Goal: Information Seeking & Learning: Check status

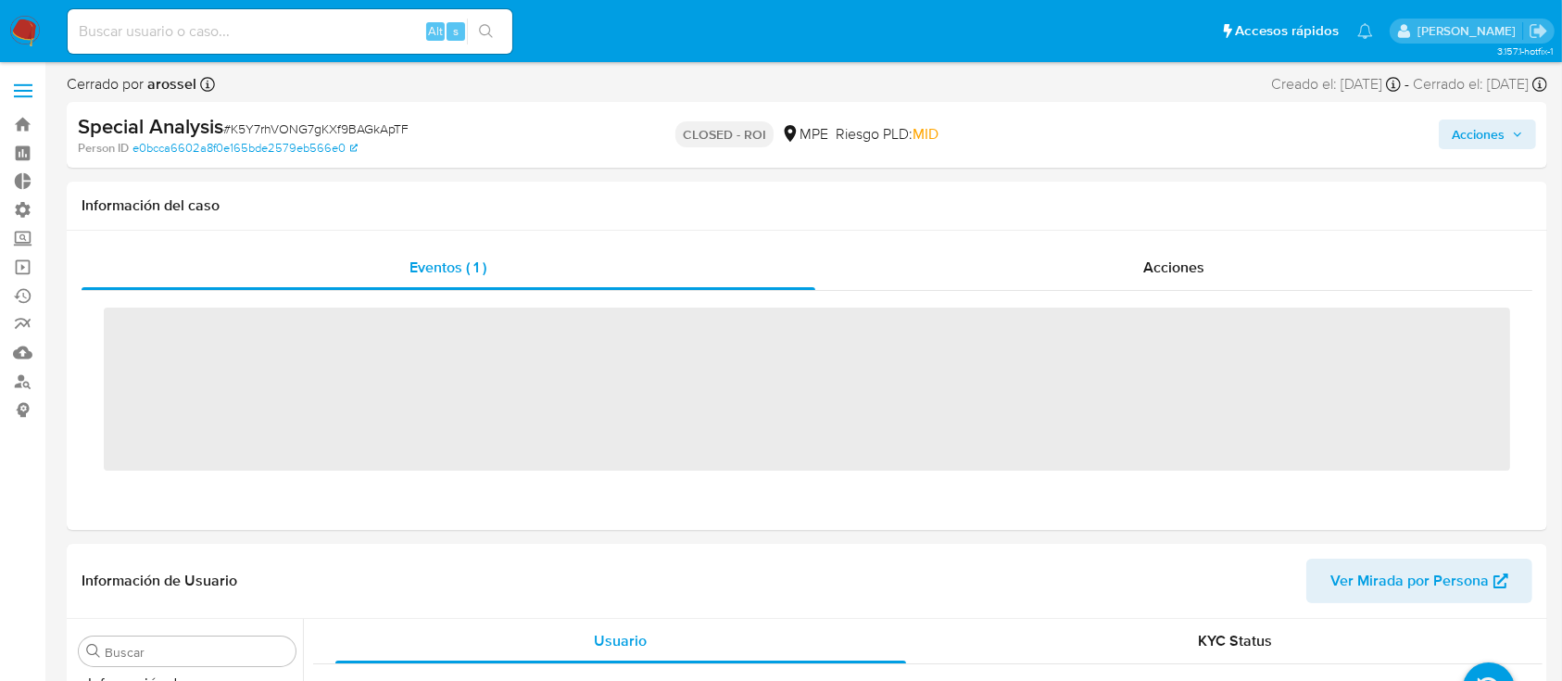
scroll to position [783, 0]
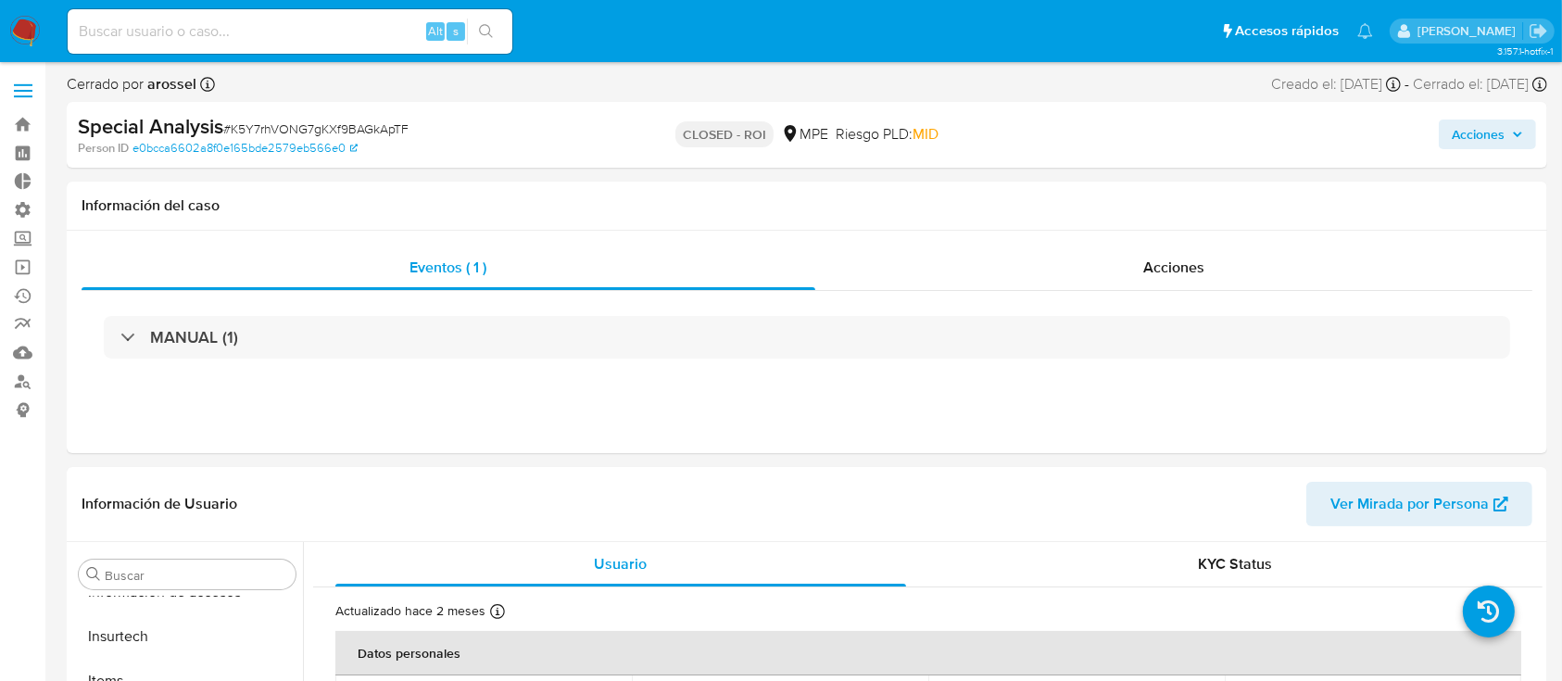
select select "10"
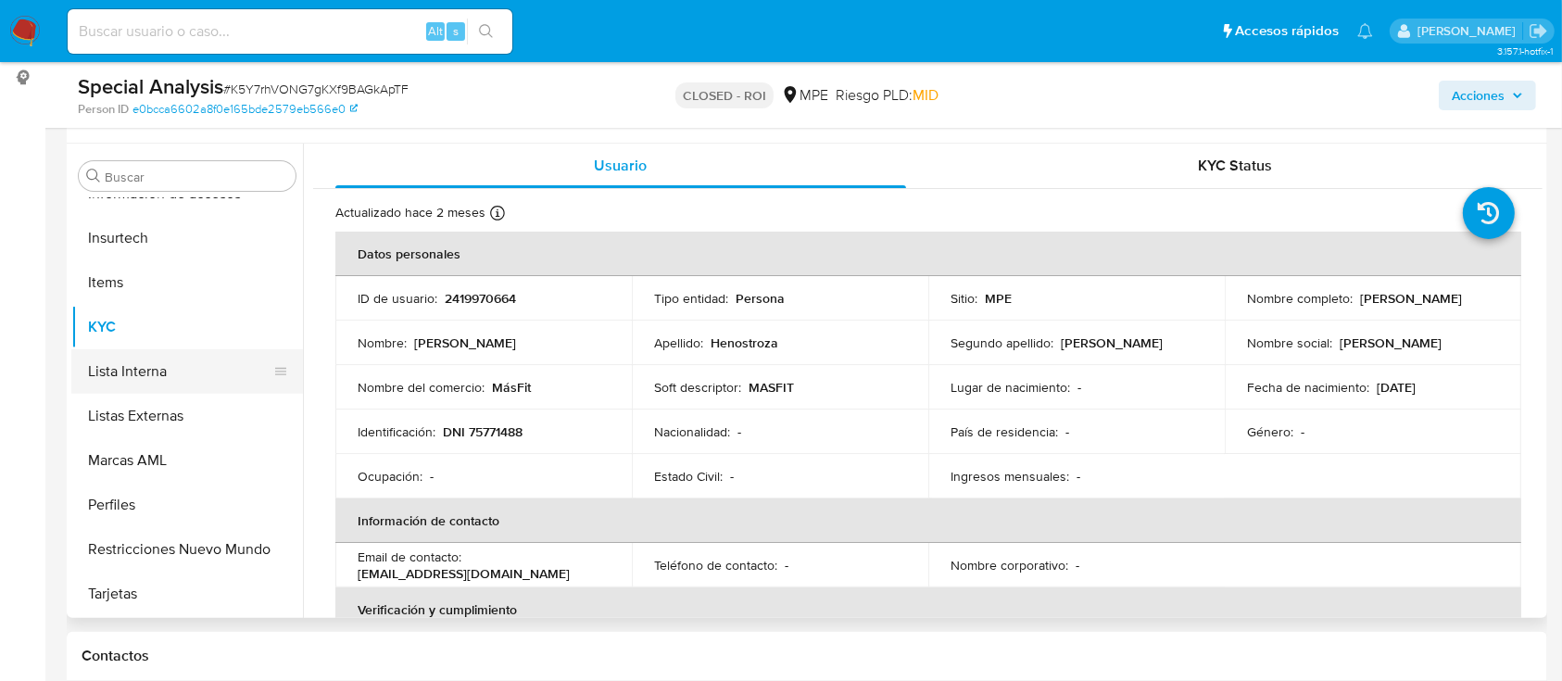
scroll to position [346, 0]
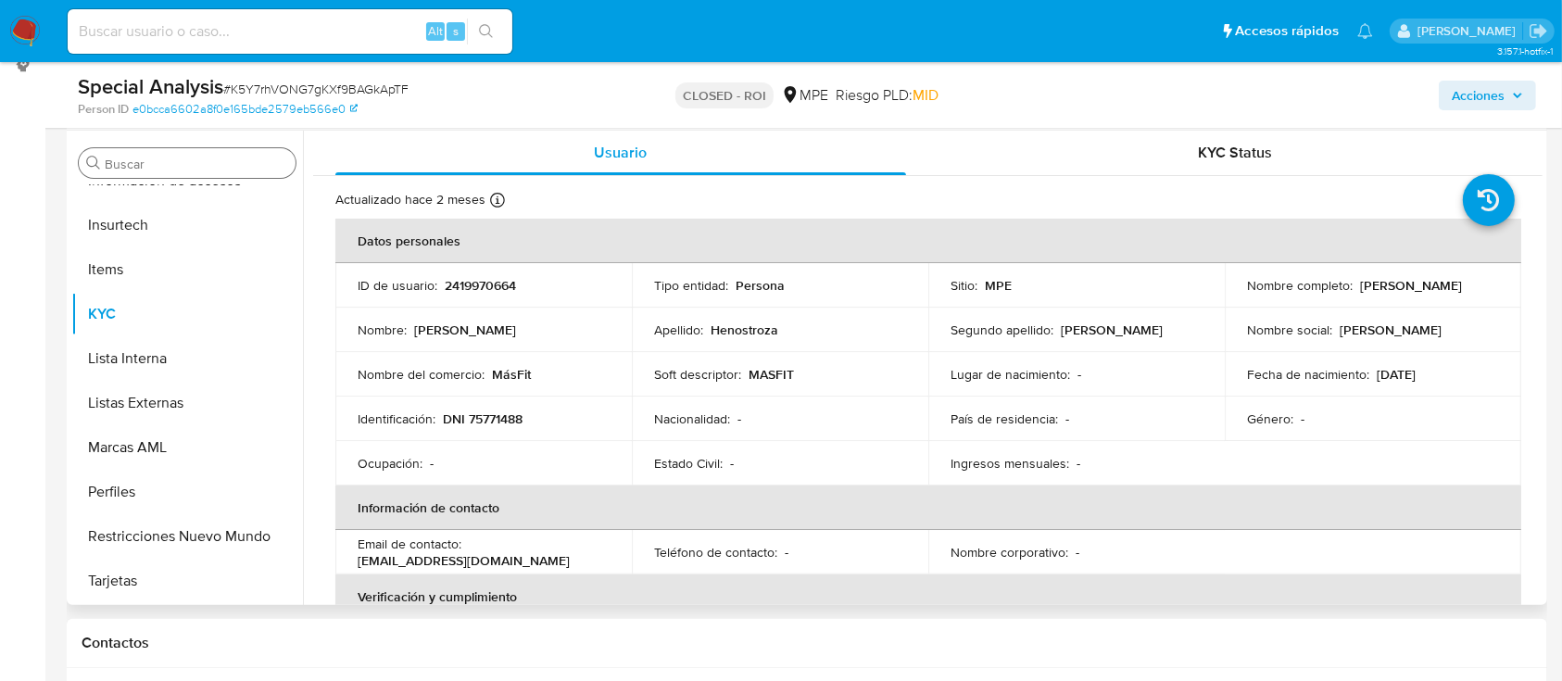
click at [169, 168] on input "Buscar" at bounding box center [196, 164] width 183 height 17
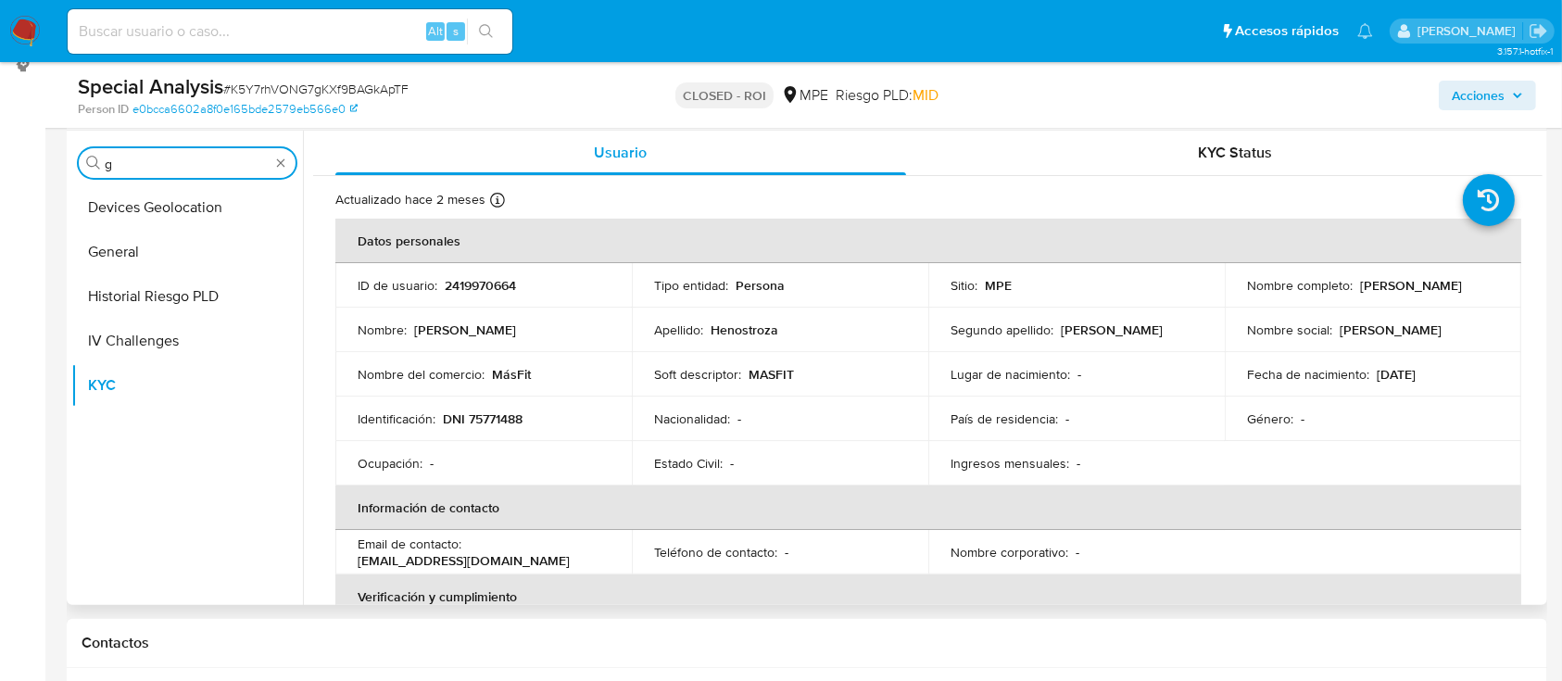
scroll to position [0, 0]
type input "gener"
click at [171, 211] on button "General" at bounding box center [179, 207] width 217 height 44
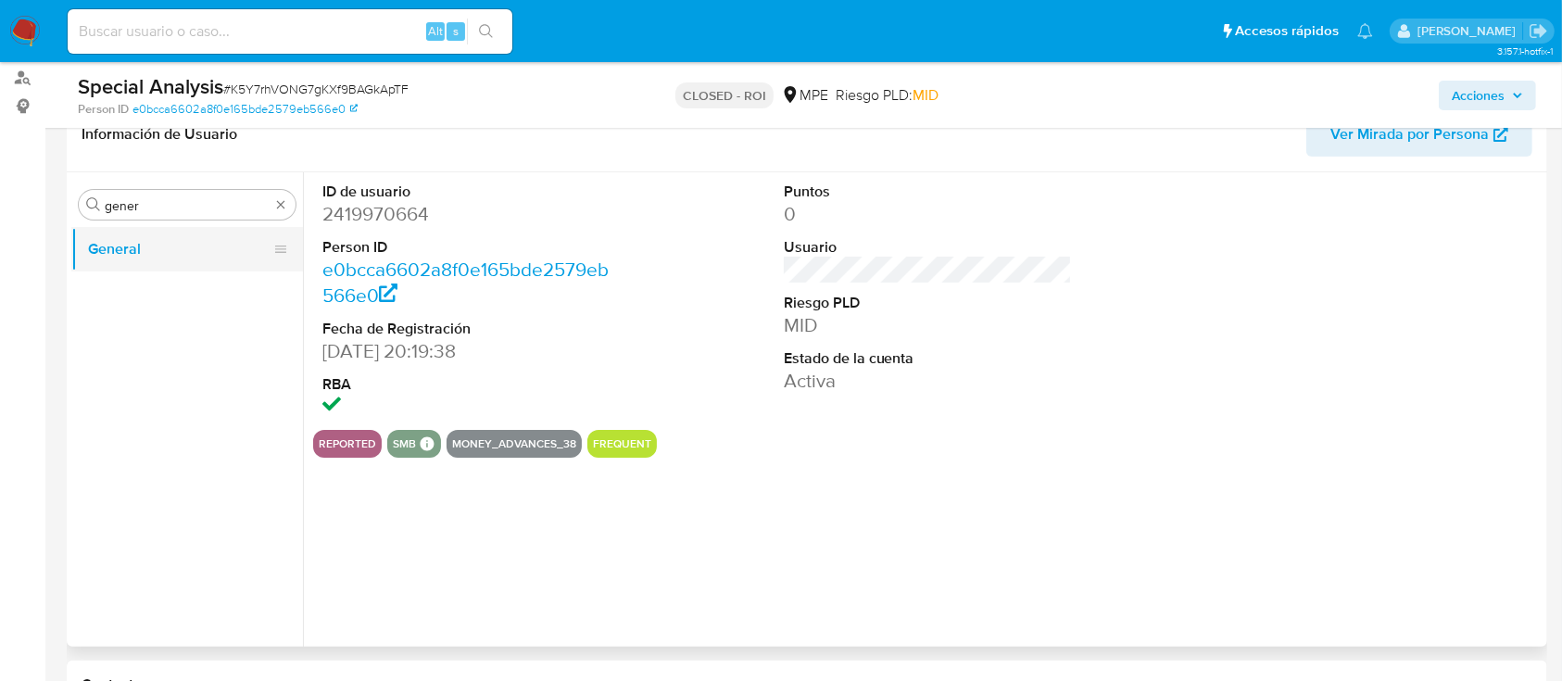
scroll to position [315, 0]
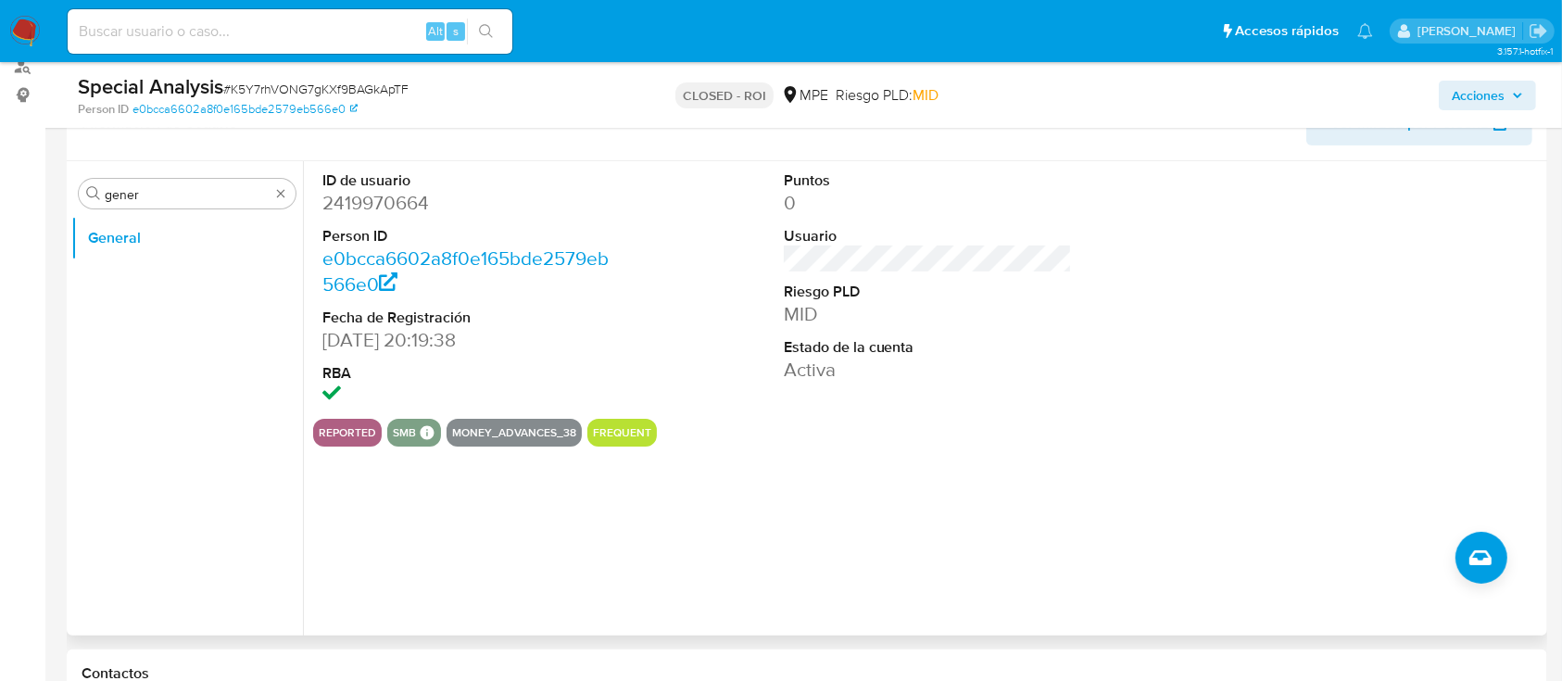
click at [355, 434] on button "reported" at bounding box center [347, 432] width 57 height 7
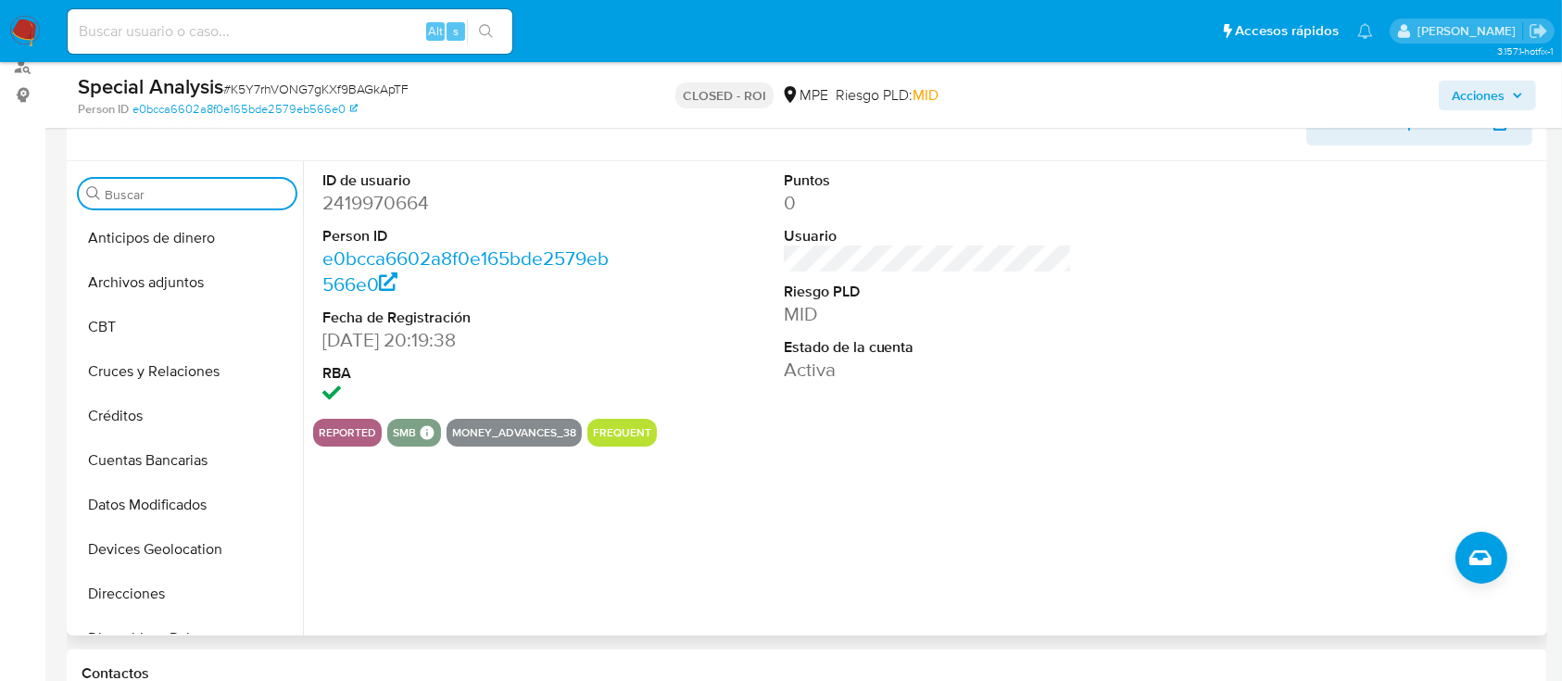
type input "n"
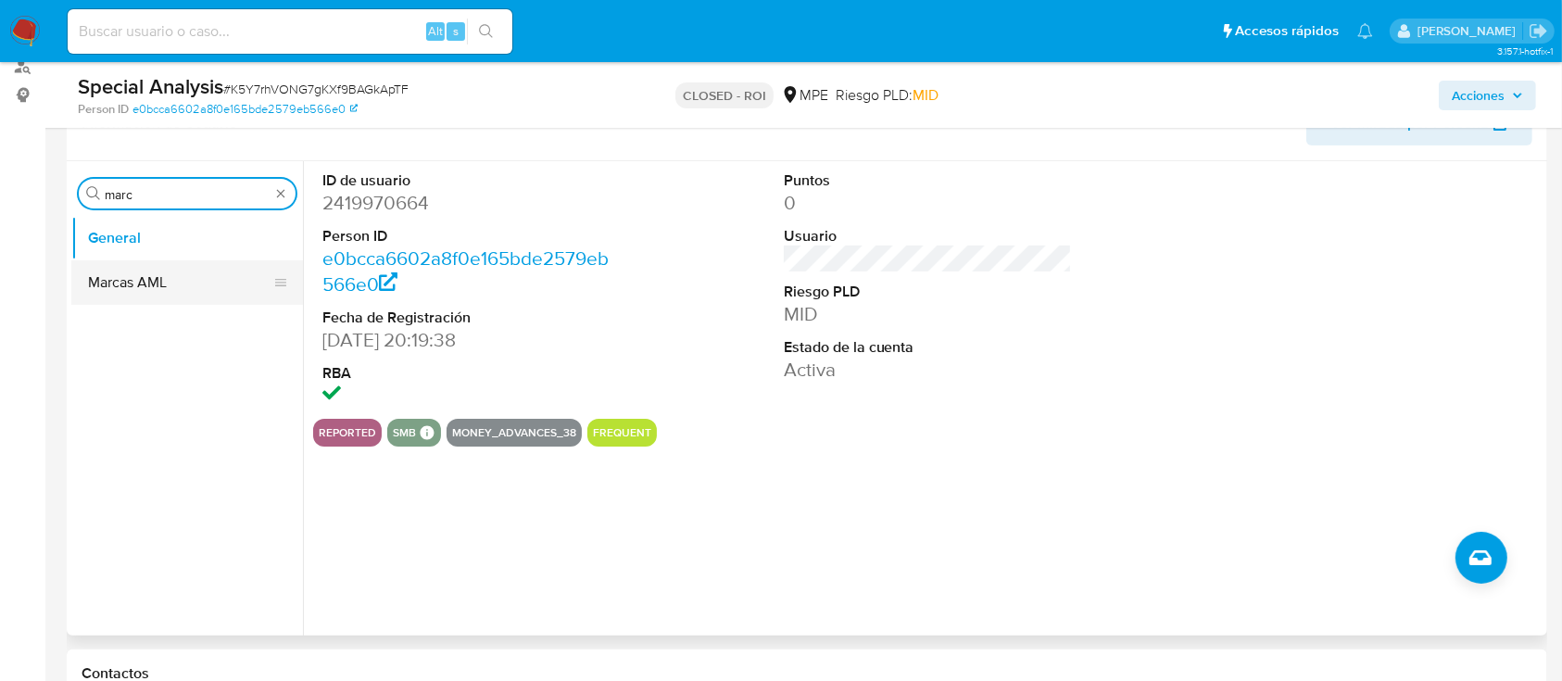
type input "marc"
click at [203, 286] on button "Marcas AML" at bounding box center [179, 282] width 217 height 44
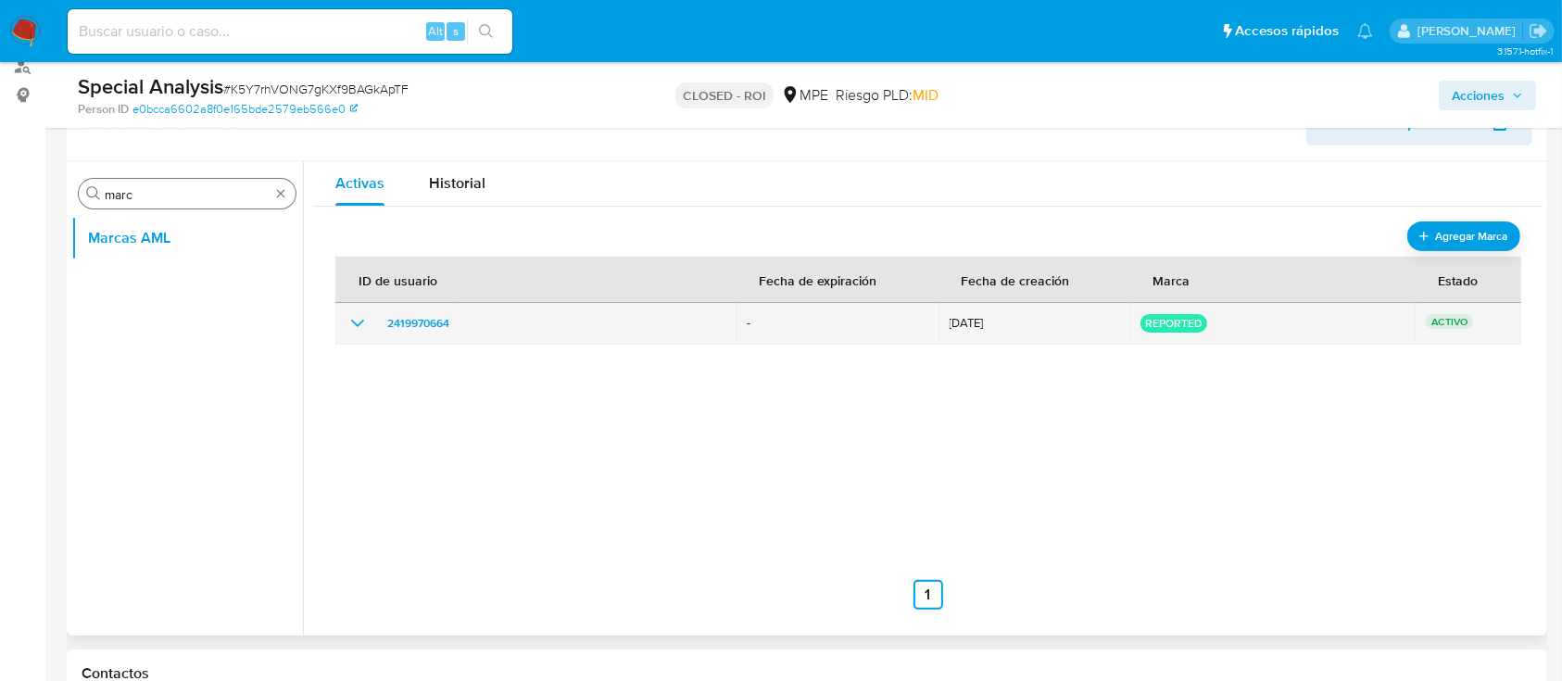
click at [356, 322] on icon "show_hidden_detail_by_id_2419970664" at bounding box center [358, 323] width 22 height 22
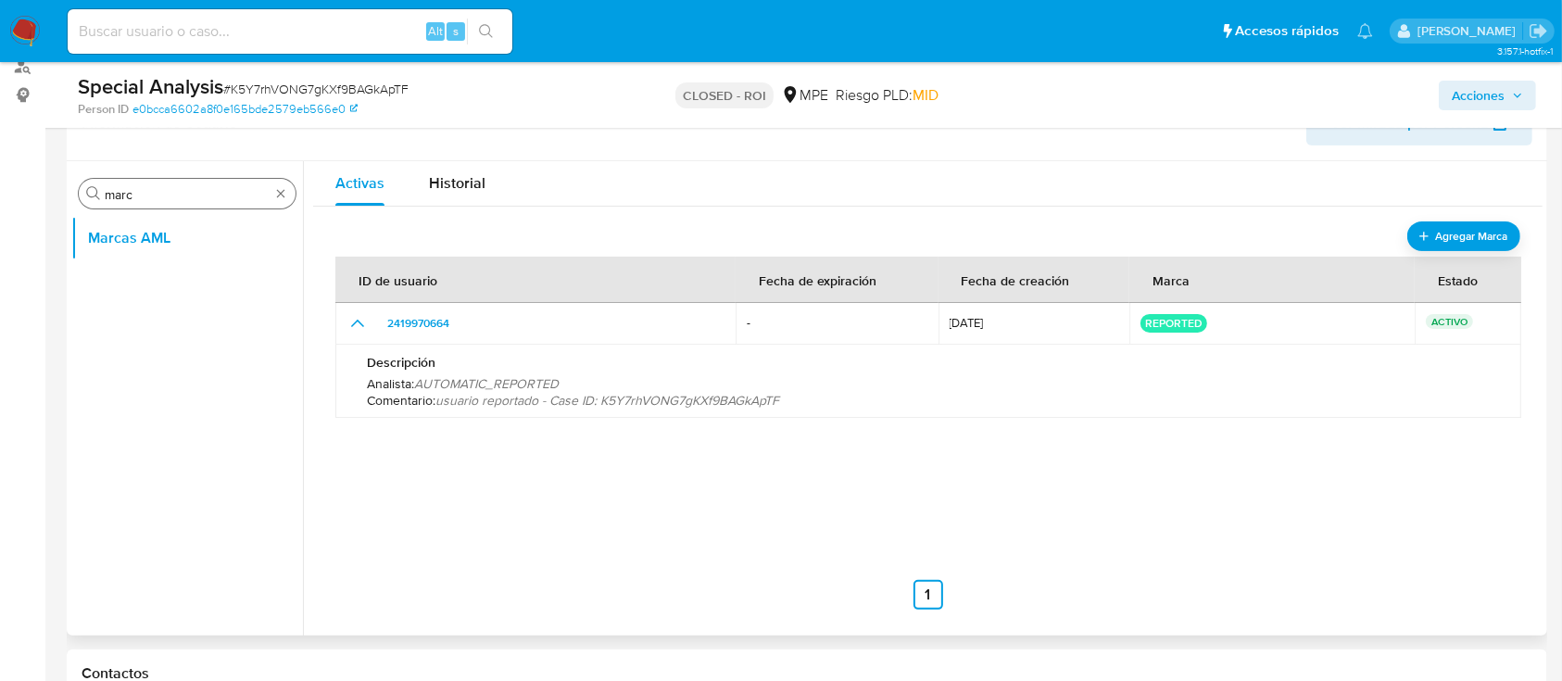
click at [632, 398] on span "usuario reportado - Case ID: K5Y7rhVONG7gKXf9BAGkApTF" at bounding box center [608, 400] width 344 height 19
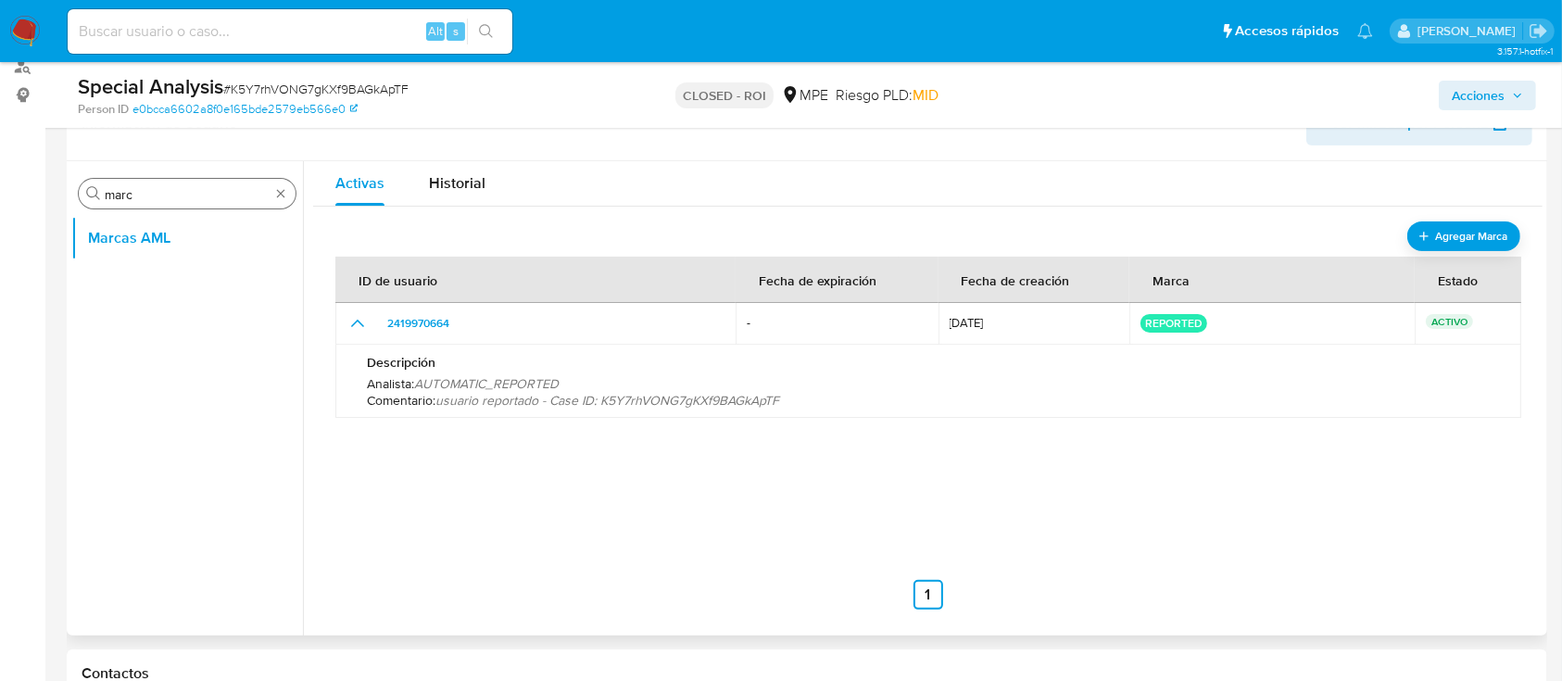
click at [632, 398] on span "usuario reportado - Case ID: K5Y7rhVONG7gKXf9BAGkApTF" at bounding box center [608, 400] width 344 height 19
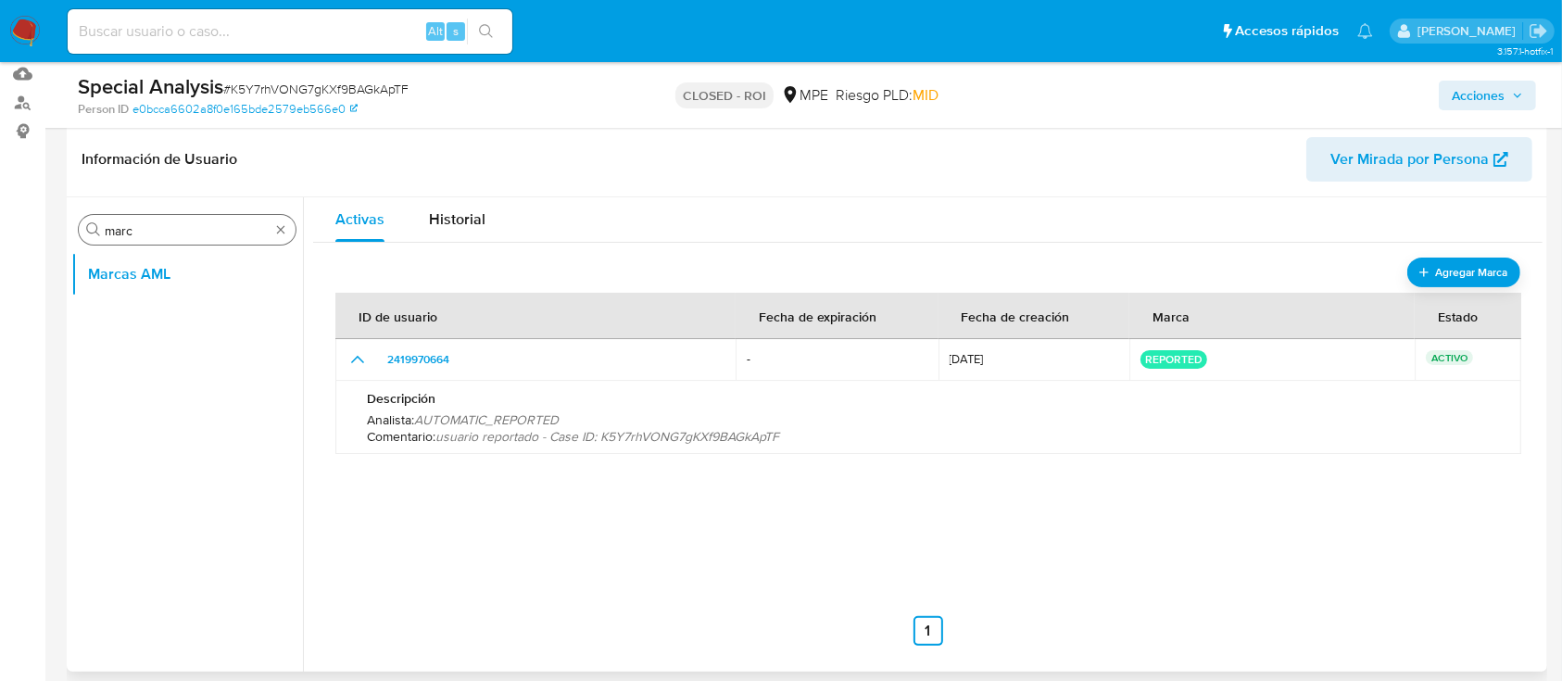
scroll to position [0, 0]
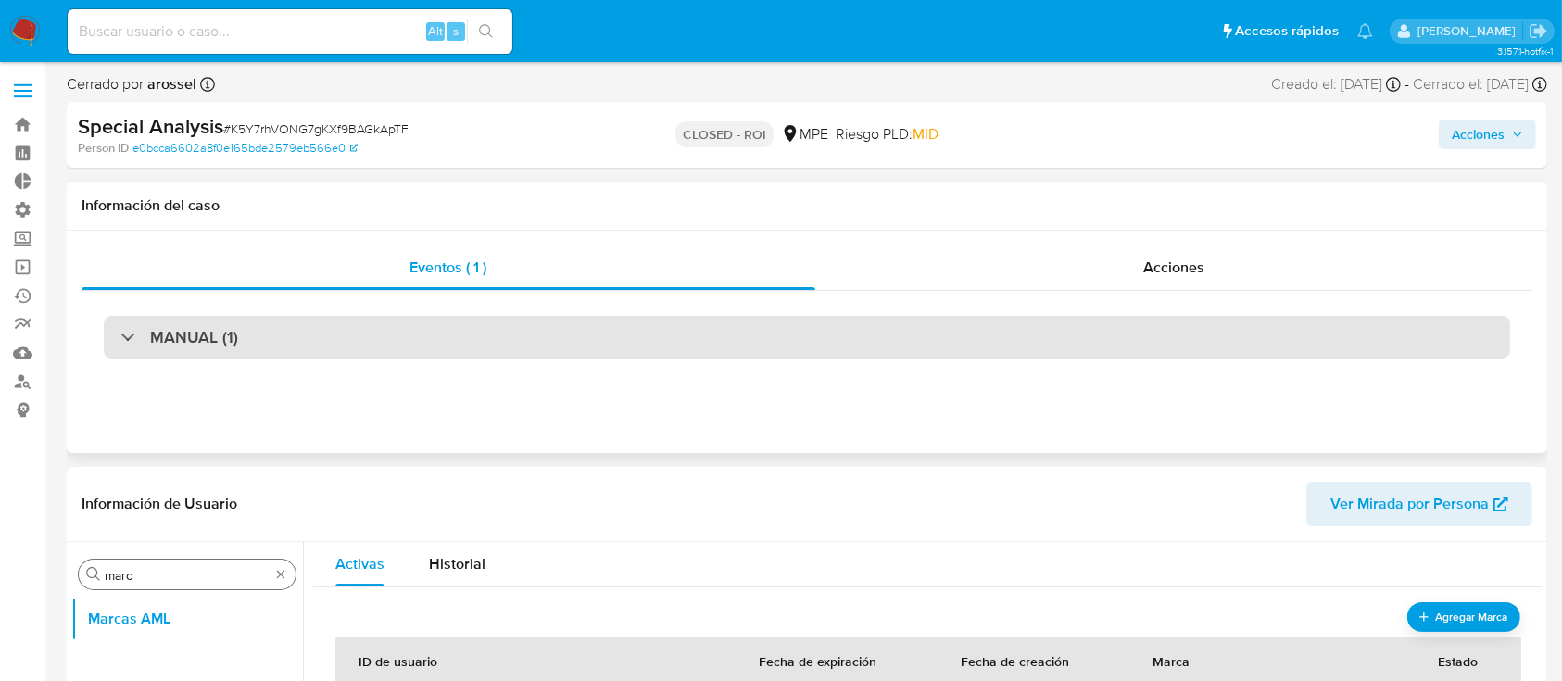
click at [148, 337] on div "MANUAL (1)" at bounding box center [179, 337] width 118 height 20
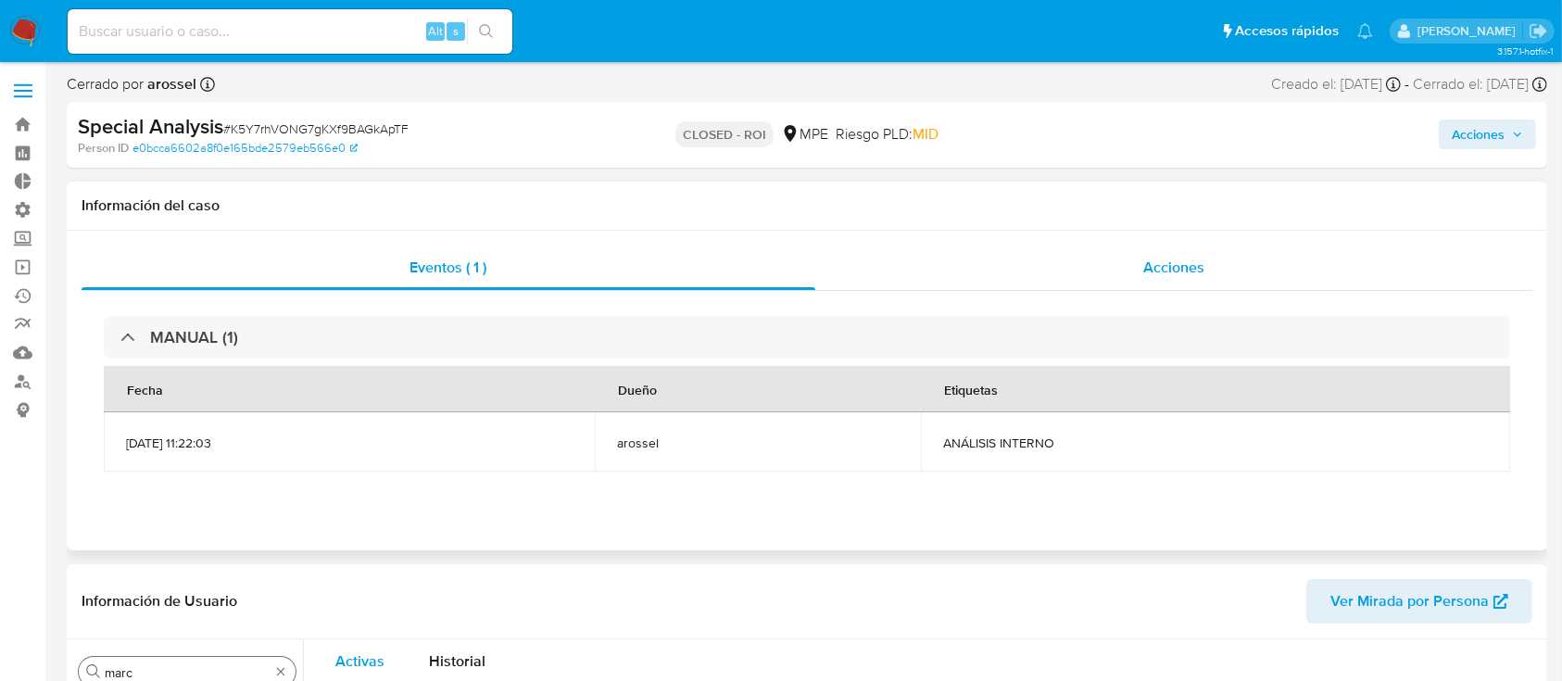
click at [1164, 261] on span "Acciones" at bounding box center [1174, 267] width 61 height 21
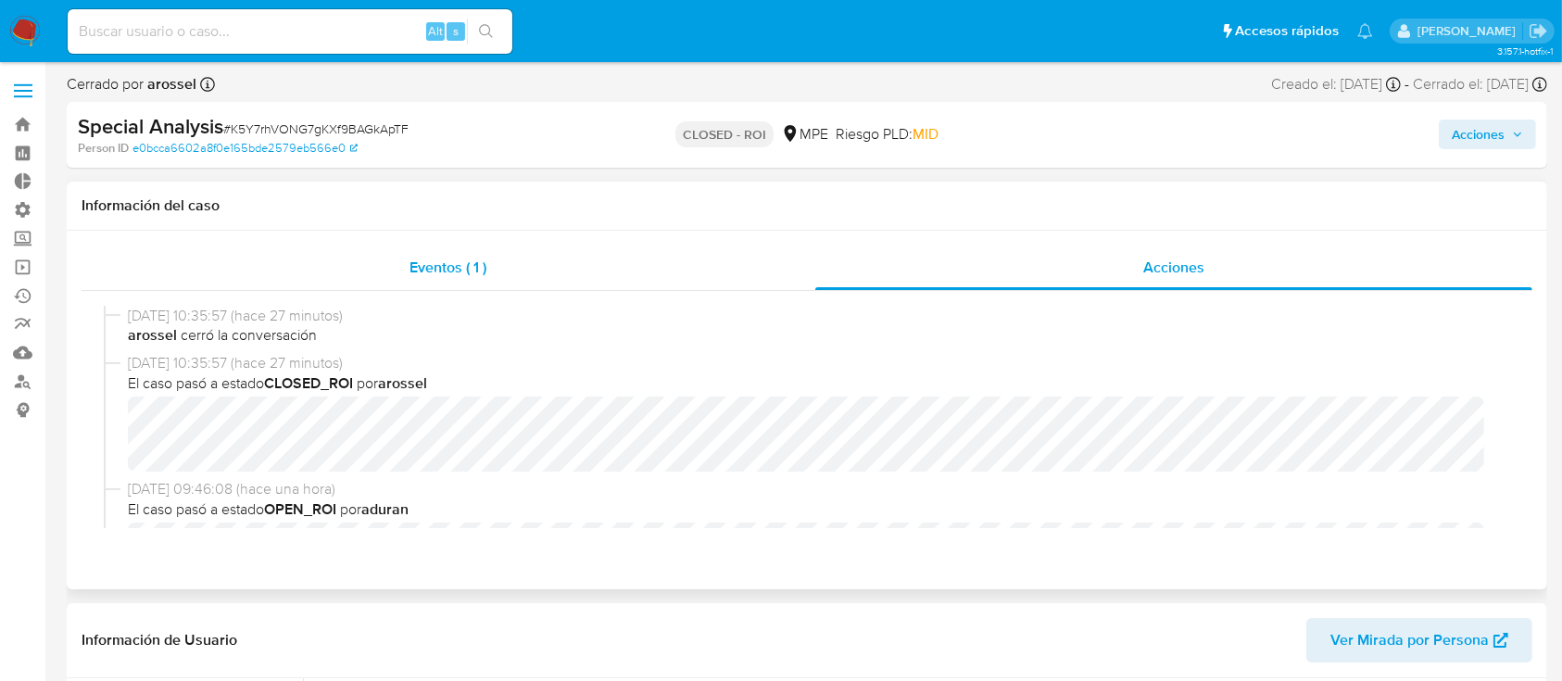
click at [441, 258] on span "Eventos ( 1 )" at bounding box center [448, 267] width 77 height 21
